Goal: Transaction & Acquisition: Subscribe to service/newsletter

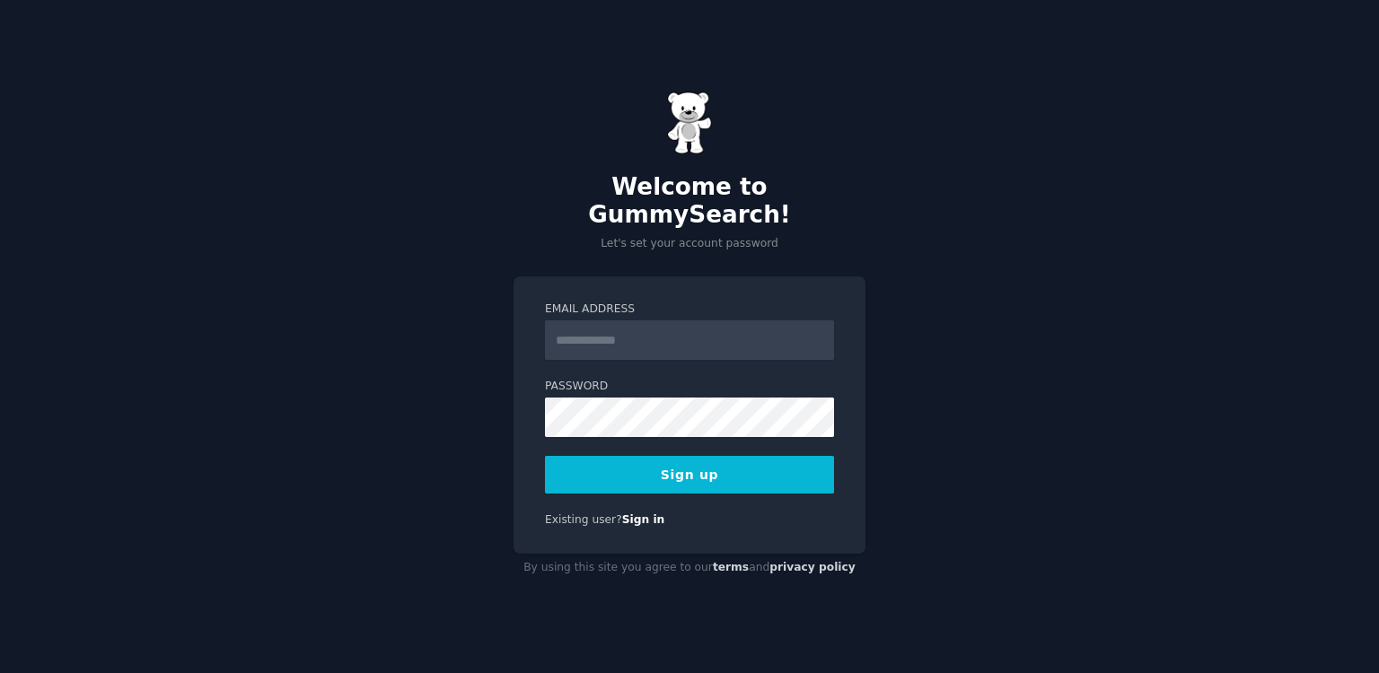
click at [654, 330] on input "Email Address" at bounding box center [689, 341] width 289 height 40
type input "**********"
click at [696, 457] on button "Sign up" at bounding box center [689, 475] width 289 height 38
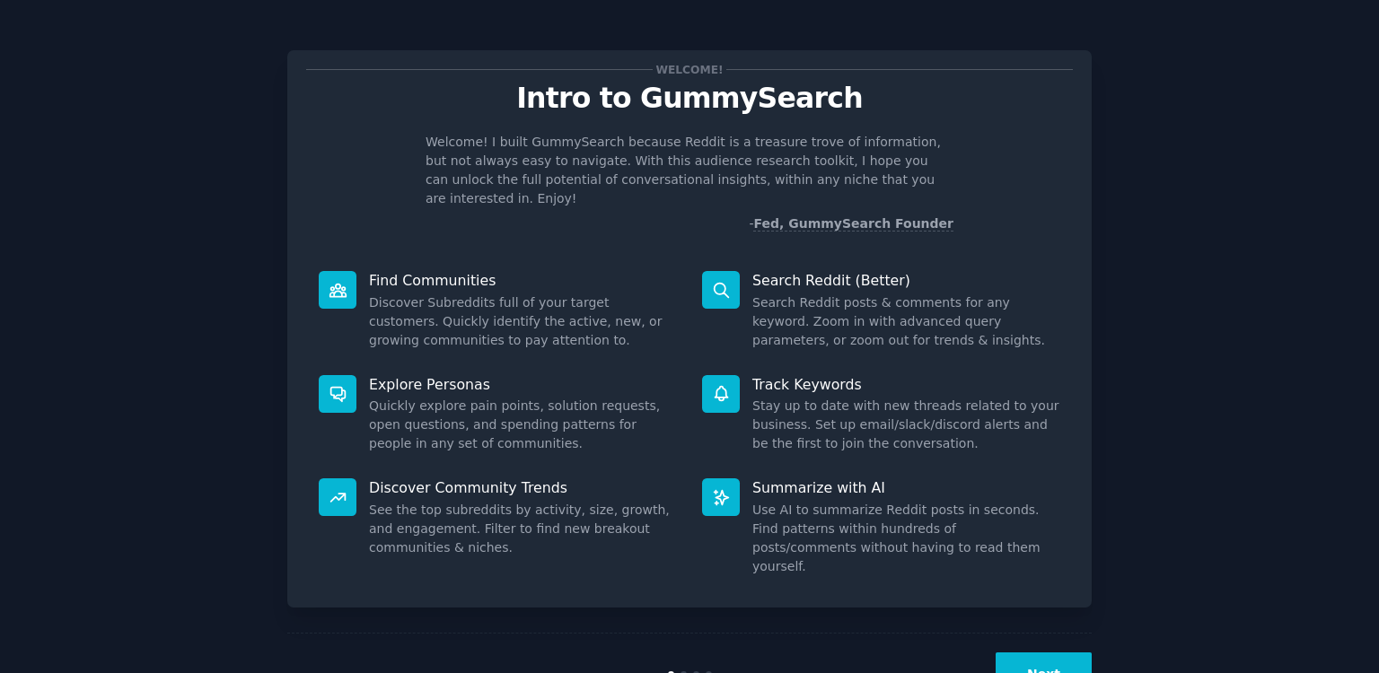
click at [1044, 653] on button "Next" at bounding box center [1044, 675] width 96 height 44
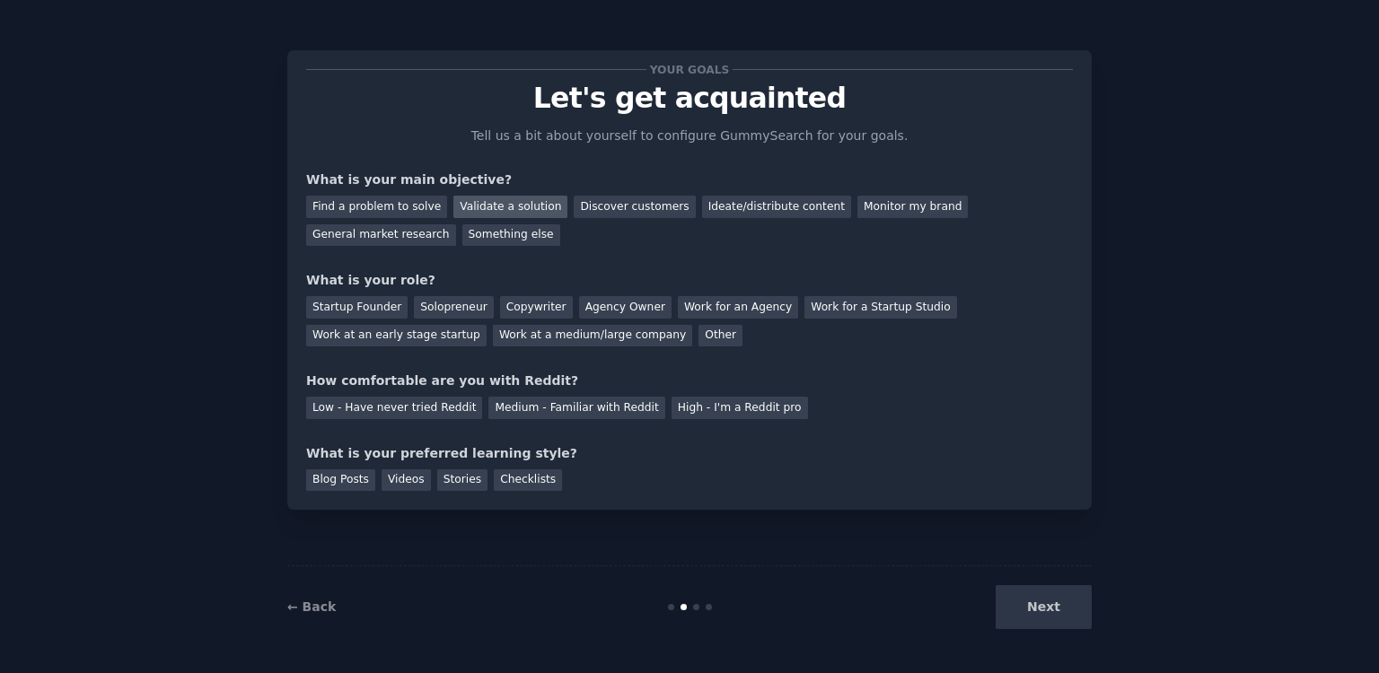
click at [509, 208] on div "Validate a solution" at bounding box center [510, 207] width 114 height 22
click at [456, 224] on div "General market research" at bounding box center [381, 235] width 150 height 22
click at [367, 317] on div "Startup Founder" at bounding box center [356, 307] width 101 height 22
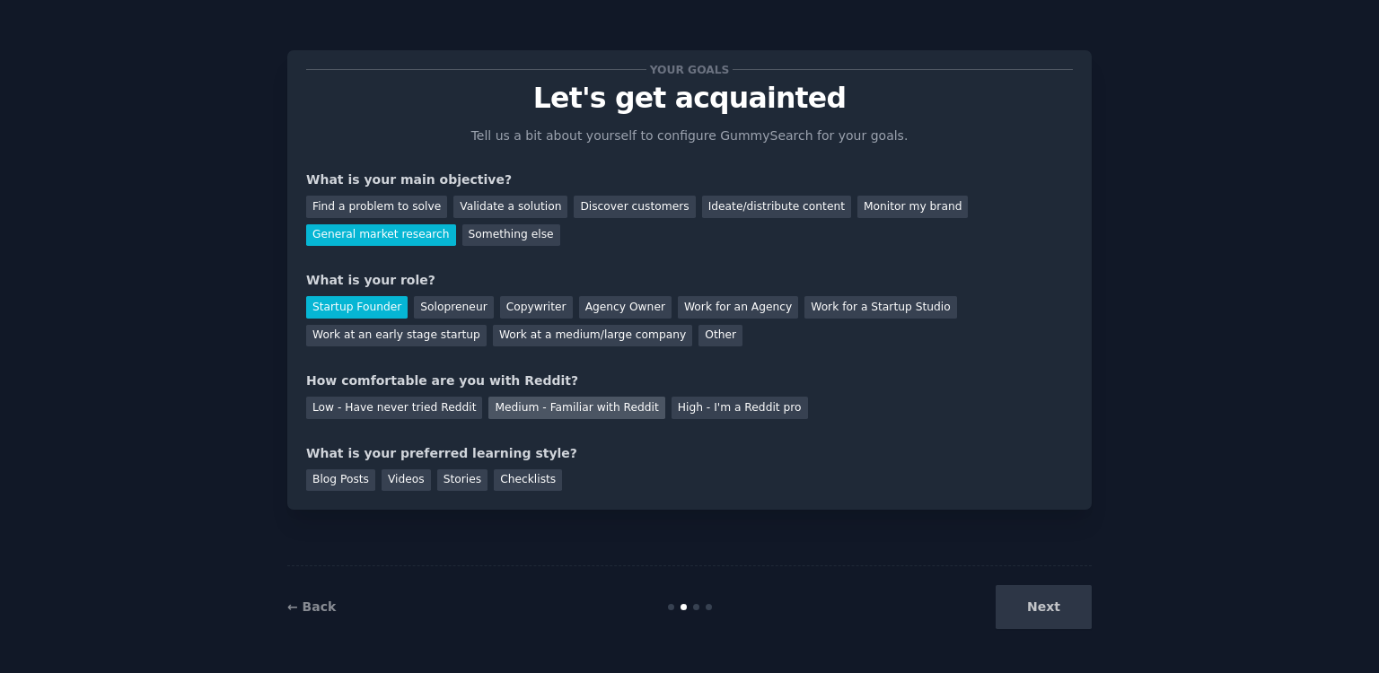
click at [585, 414] on div "Medium - Familiar with Reddit" at bounding box center [576, 408] width 176 height 22
click at [347, 485] on div "Blog Posts" at bounding box center [340, 481] width 69 height 22
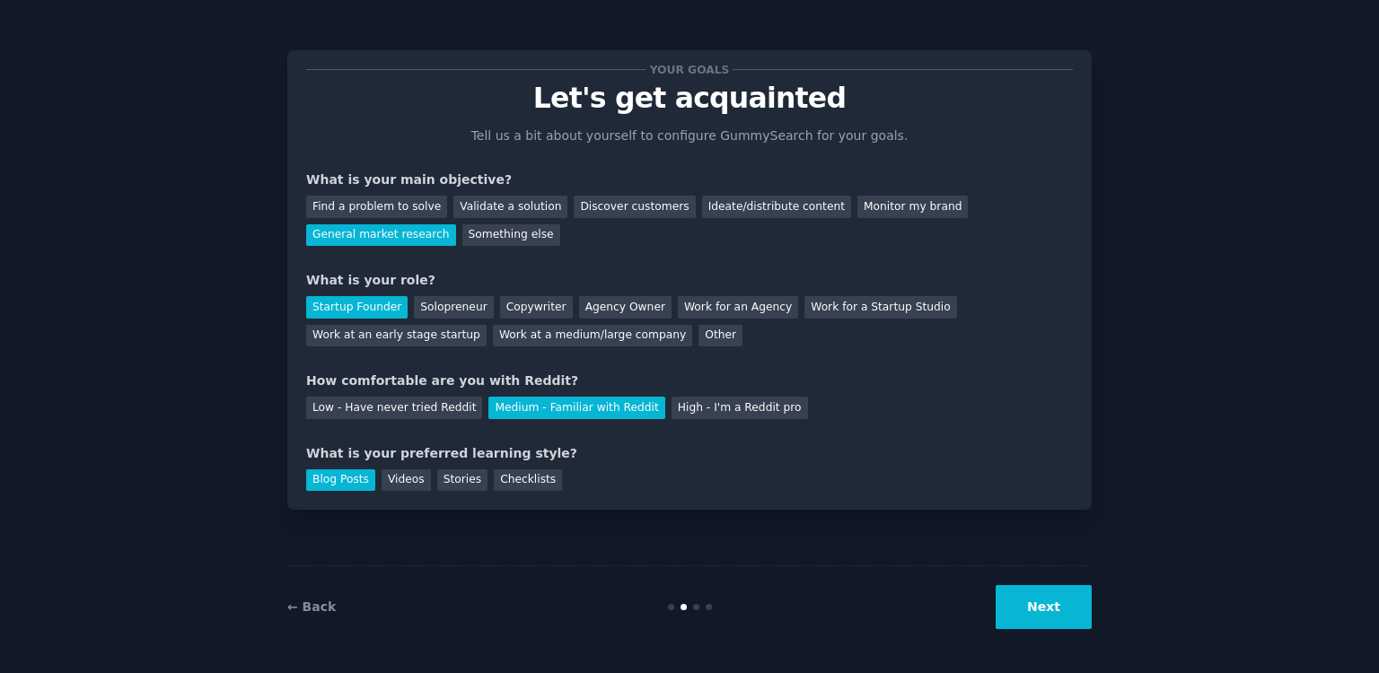
click at [1024, 603] on button "Next" at bounding box center [1044, 607] width 96 height 44
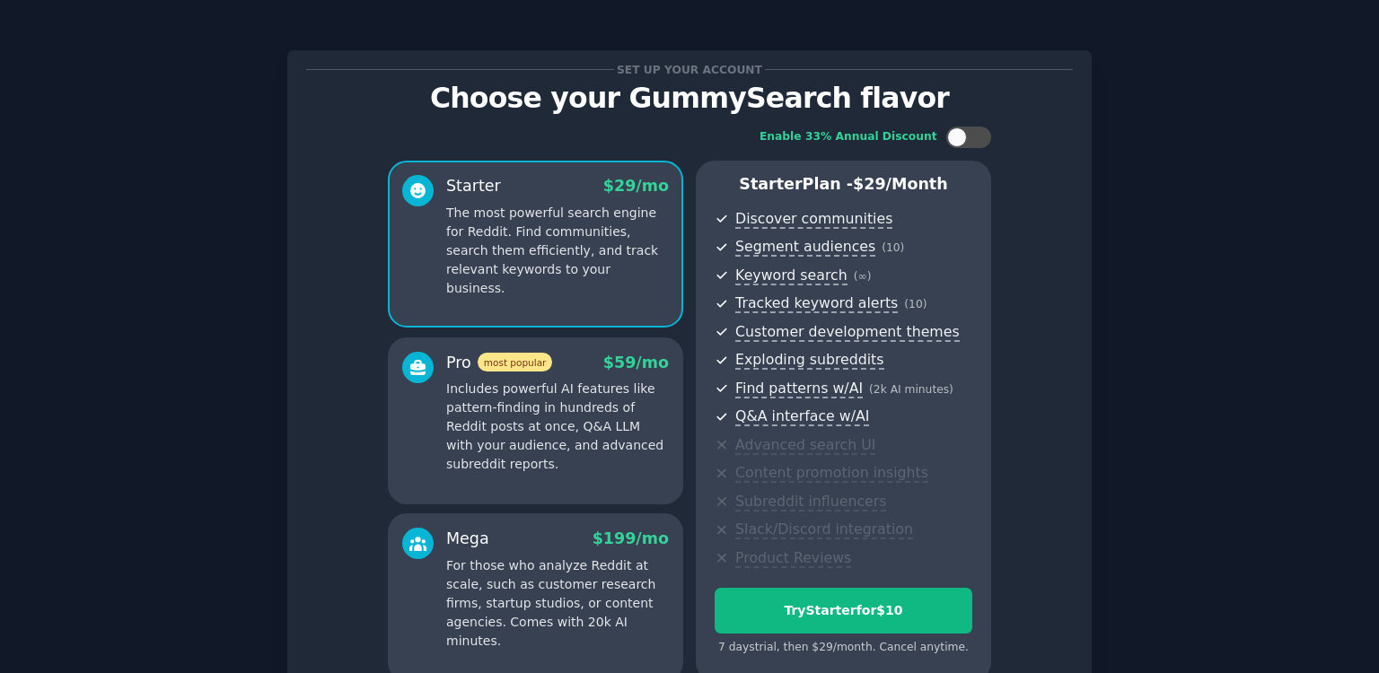
click at [1182, 235] on div "Set up your account Choose your GummySearch flavor Enable 33% Annual Discount S…" at bounding box center [689, 426] width 1329 height 802
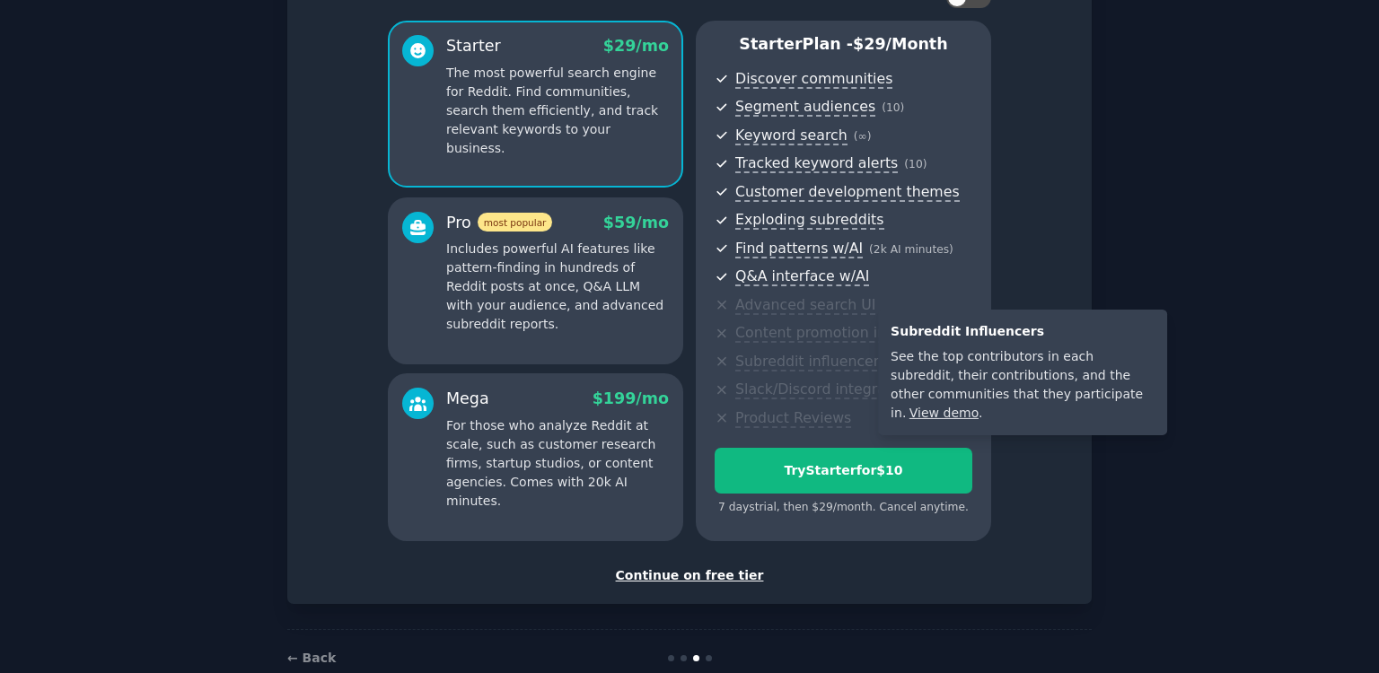
scroll to position [178, 0]
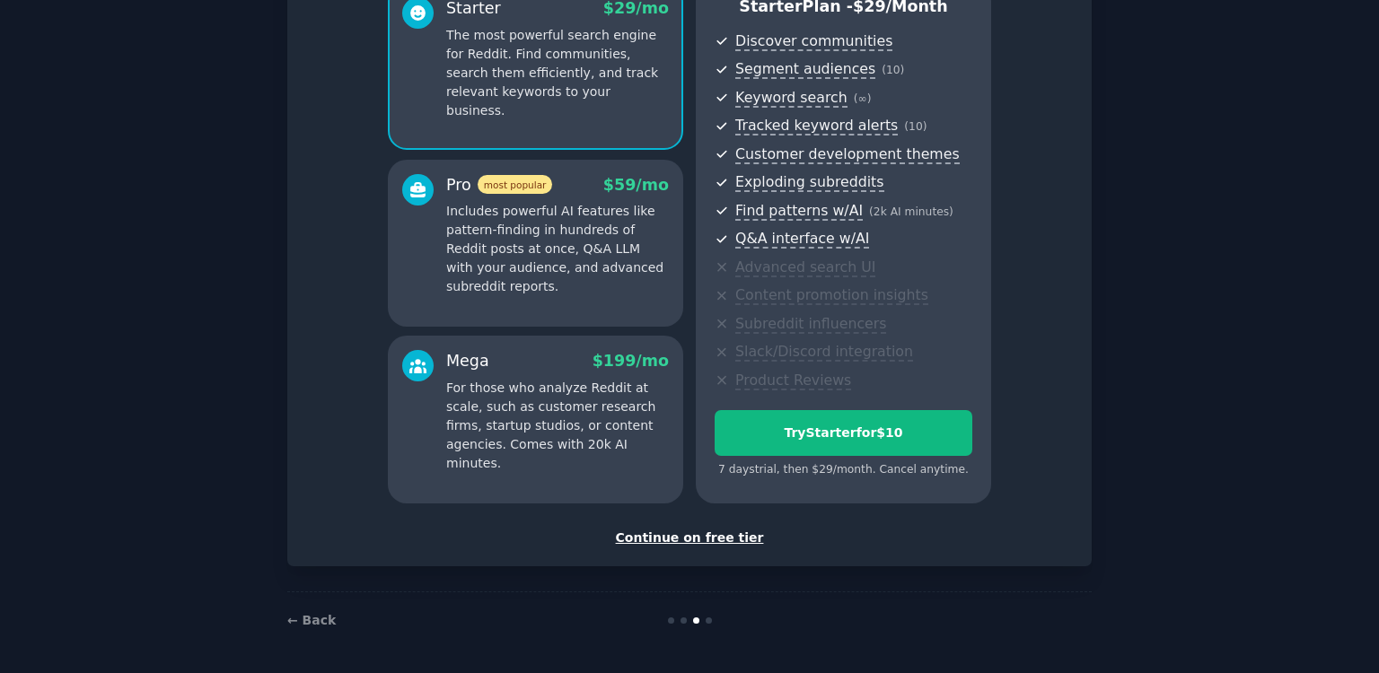
click at [685, 534] on div "Continue on free tier" at bounding box center [689, 538] width 767 height 19
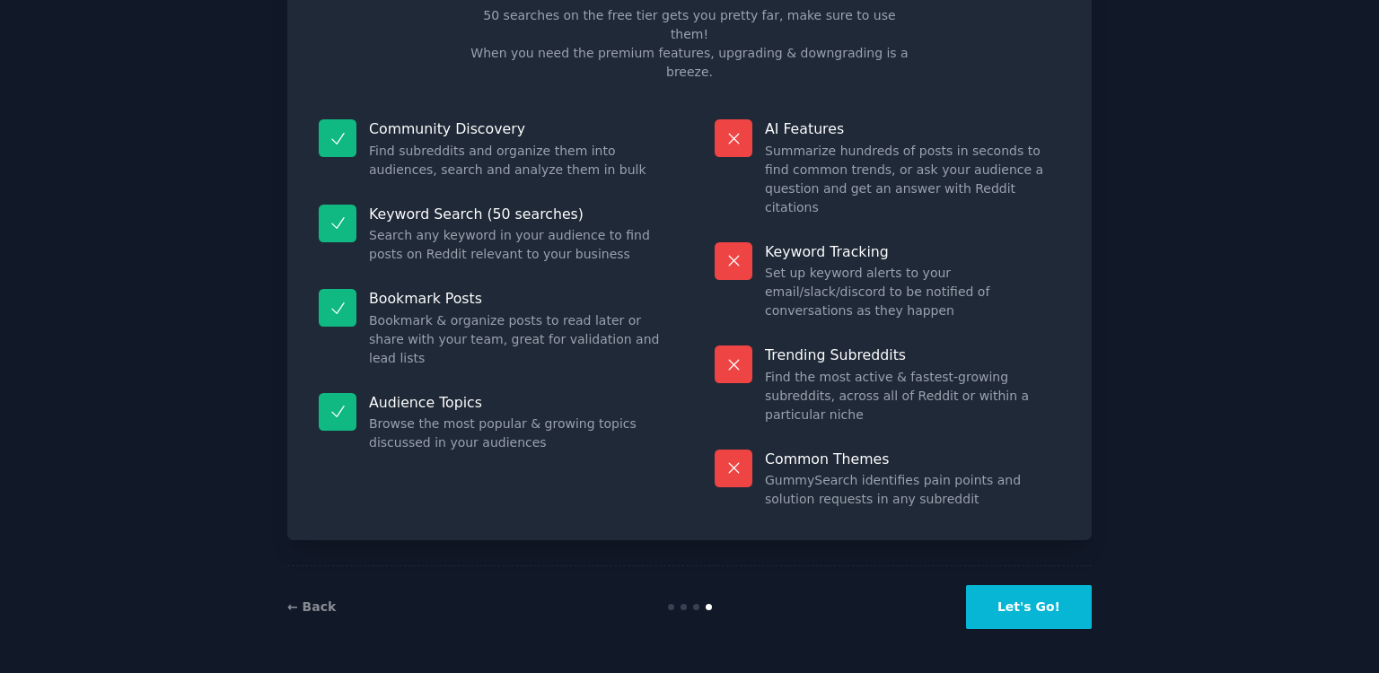
scroll to position [25, 0]
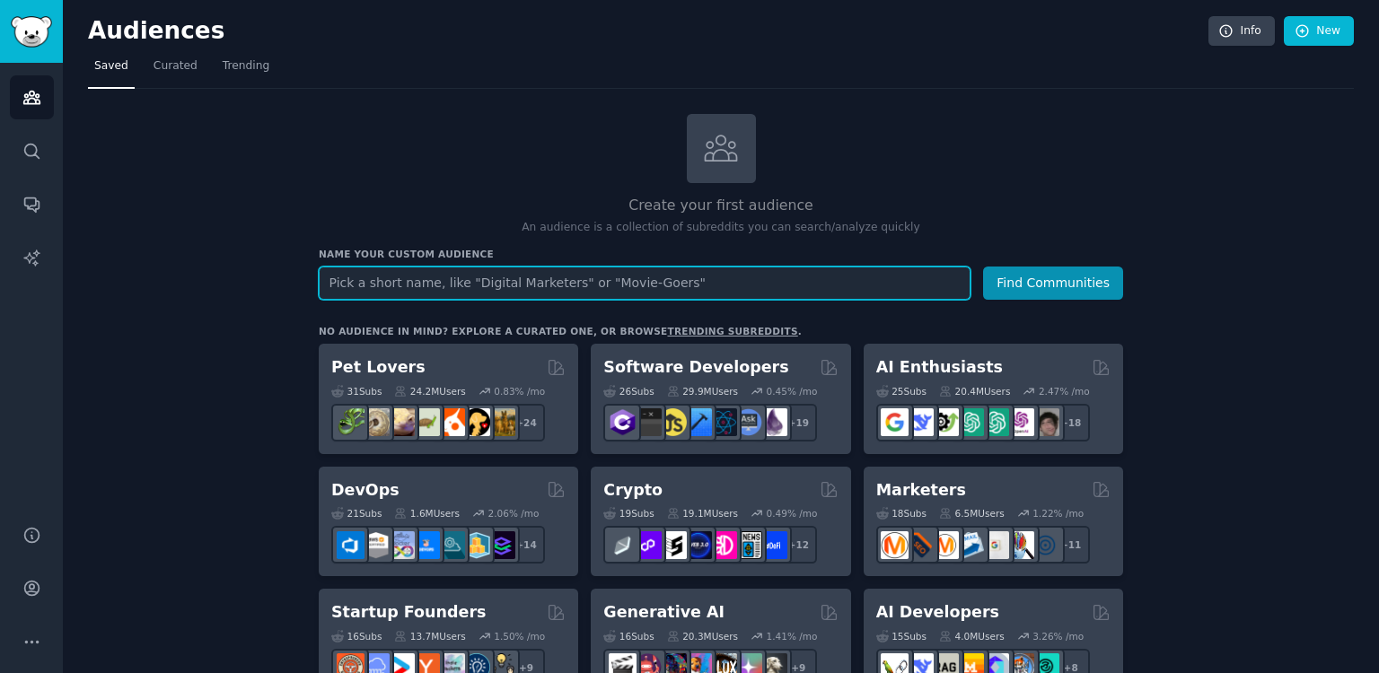
click at [621, 285] on input "text" at bounding box center [645, 283] width 652 height 33
